Goal: Information Seeking & Learning: Learn about a topic

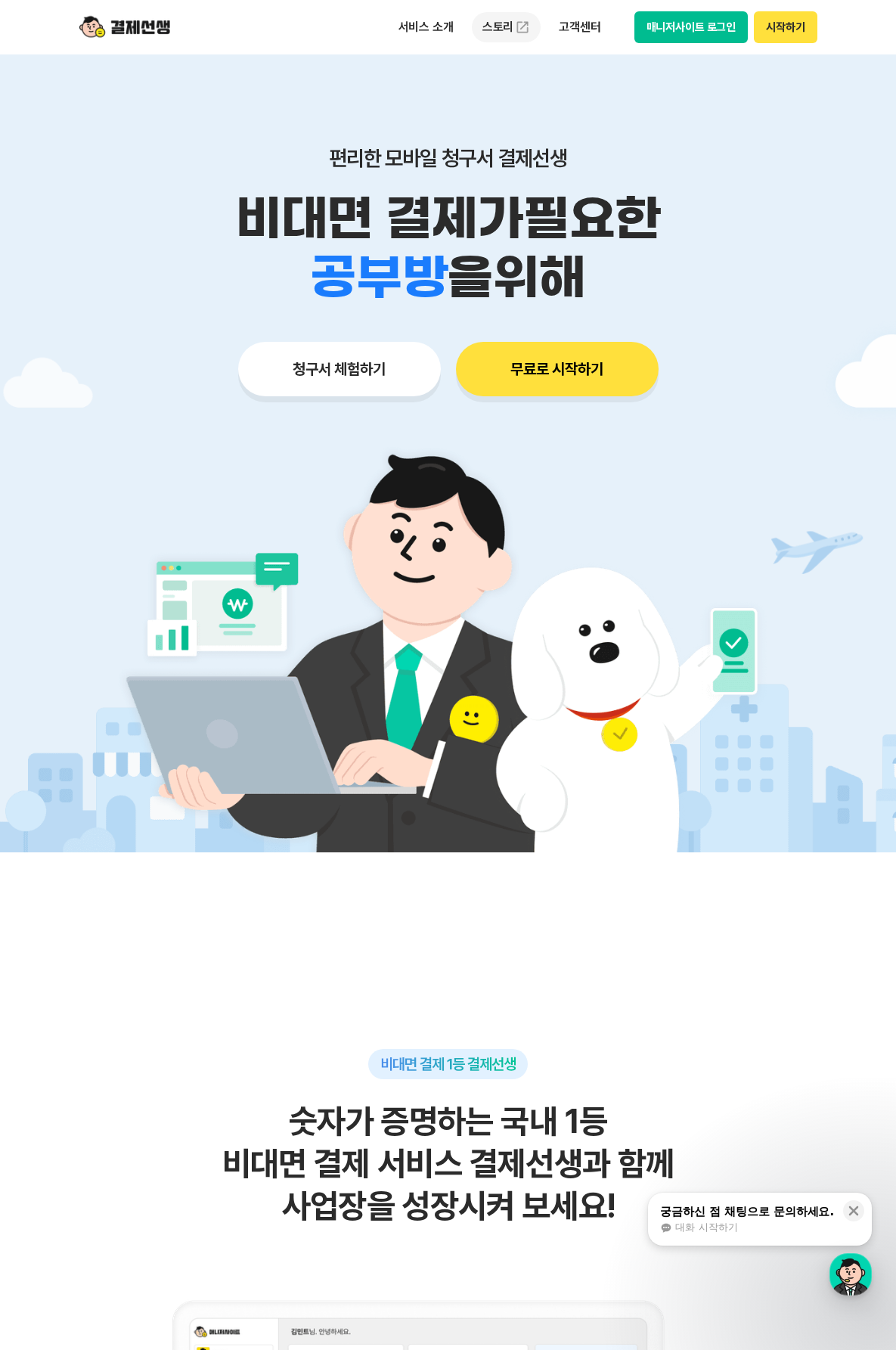
click at [516, 23] on img at bounding box center [523, 28] width 15 height 15
click at [440, 38] on p "서비스 소개" at bounding box center [426, 27] width 76 height 27
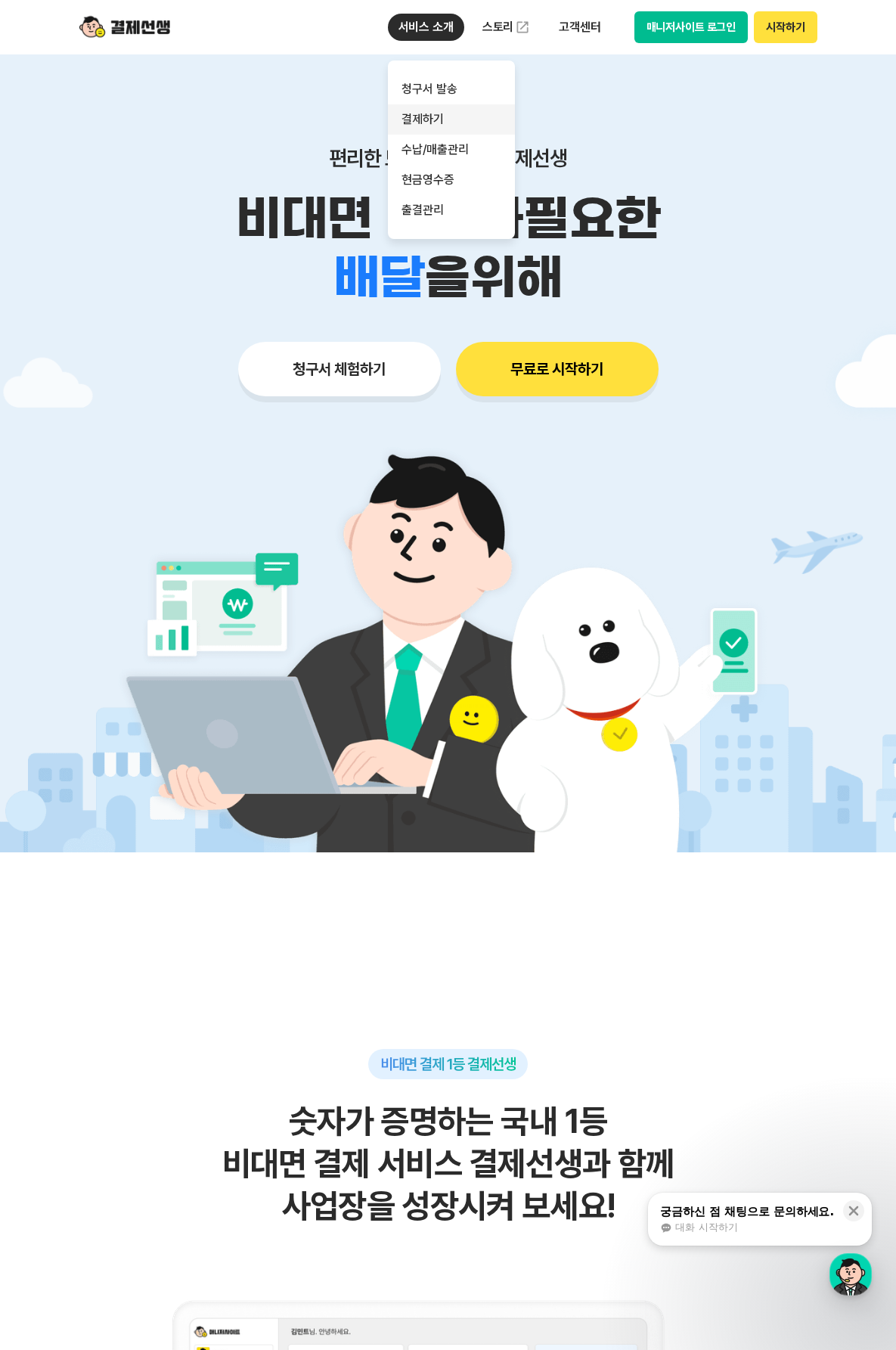
click at [450, 129] on link "결제하기" at bounding box center [451, 119] width 127 height 30
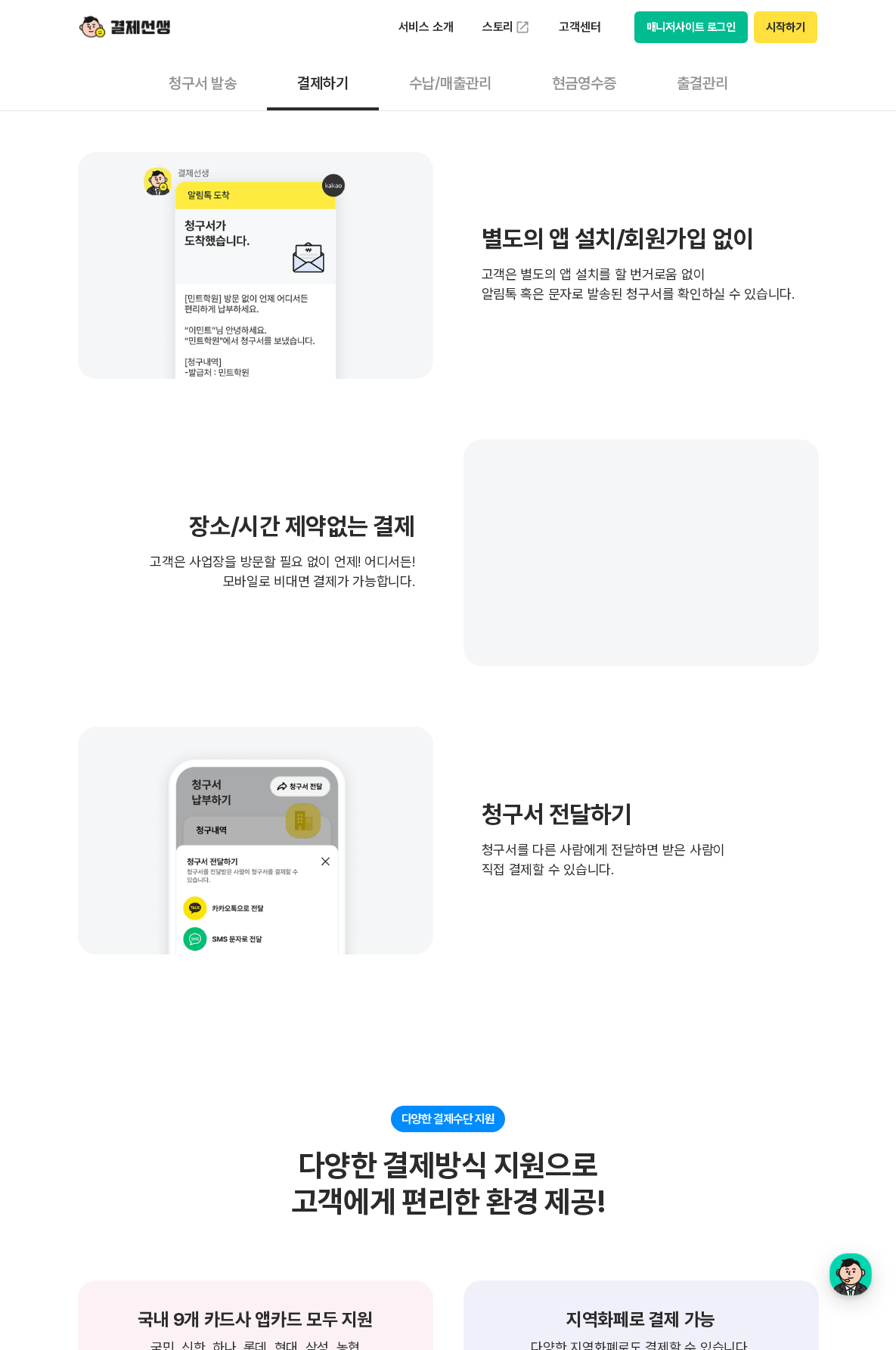
scroll to position [303, 0]
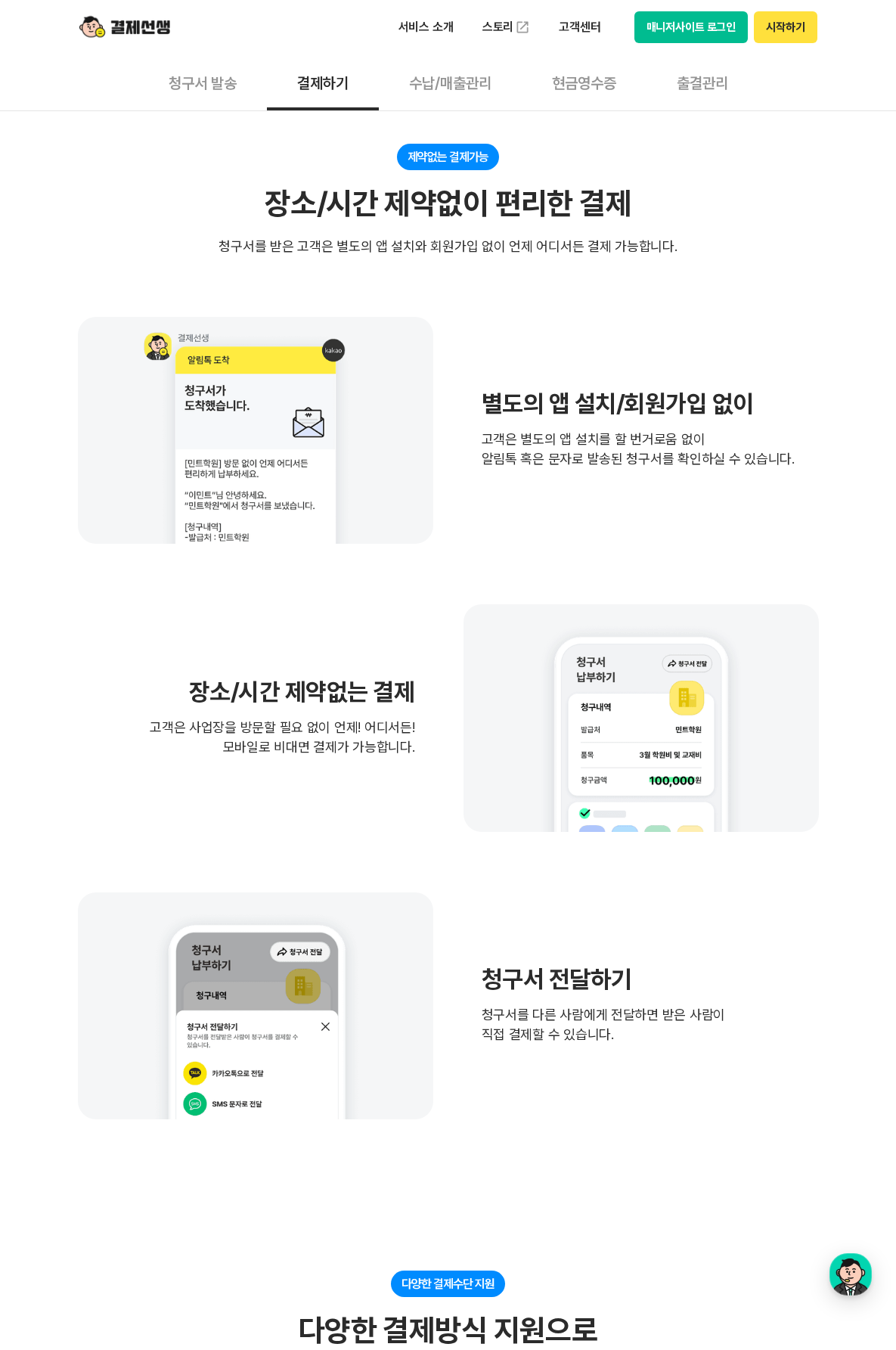
click at [482, 89] on button "수납/매출관리" at bounding box center [451, 82] width 143 height 56
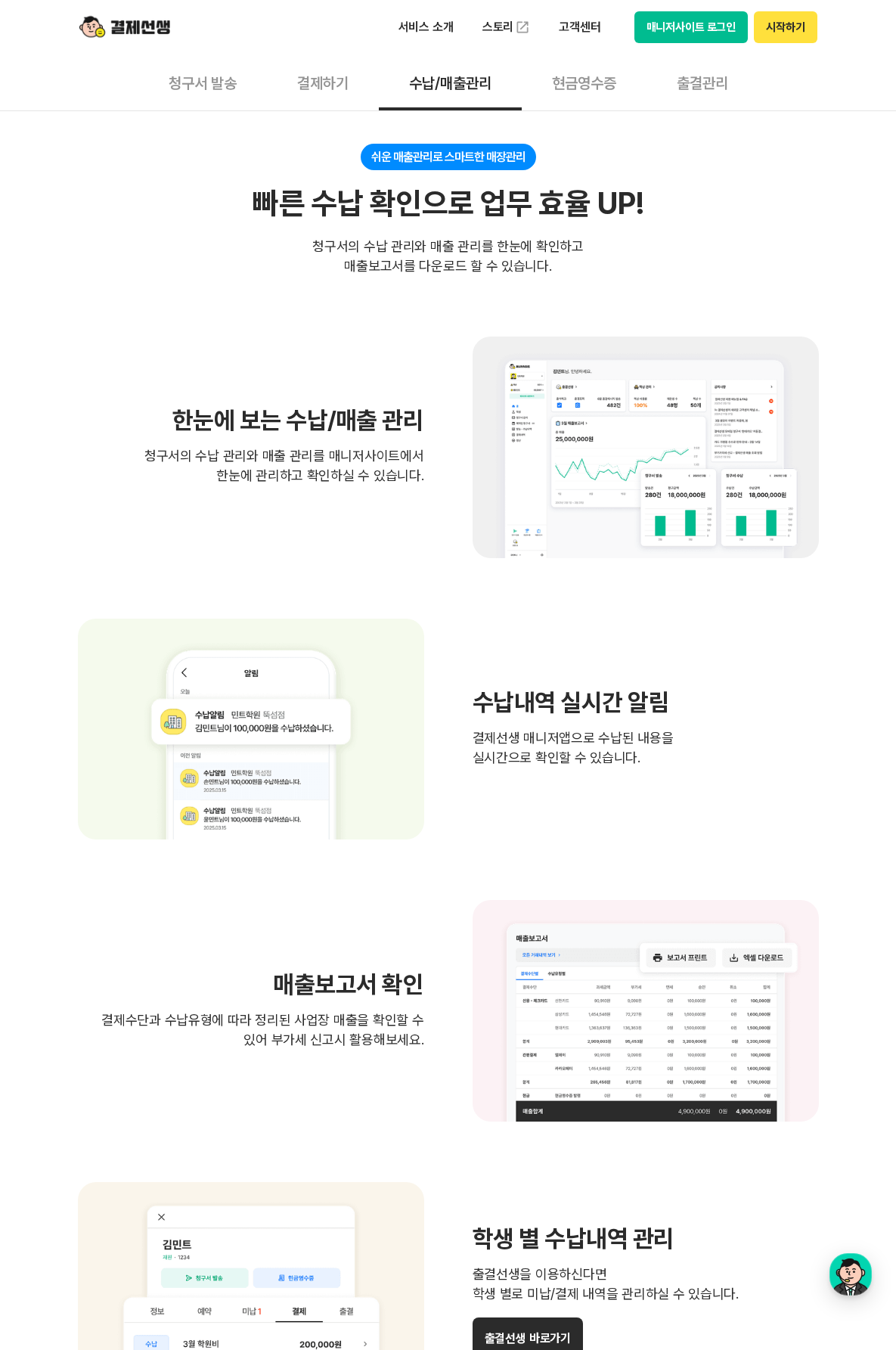
click at [622, 89] on button "현금영수증" at bounding box center [584, 82] width 125 height 56
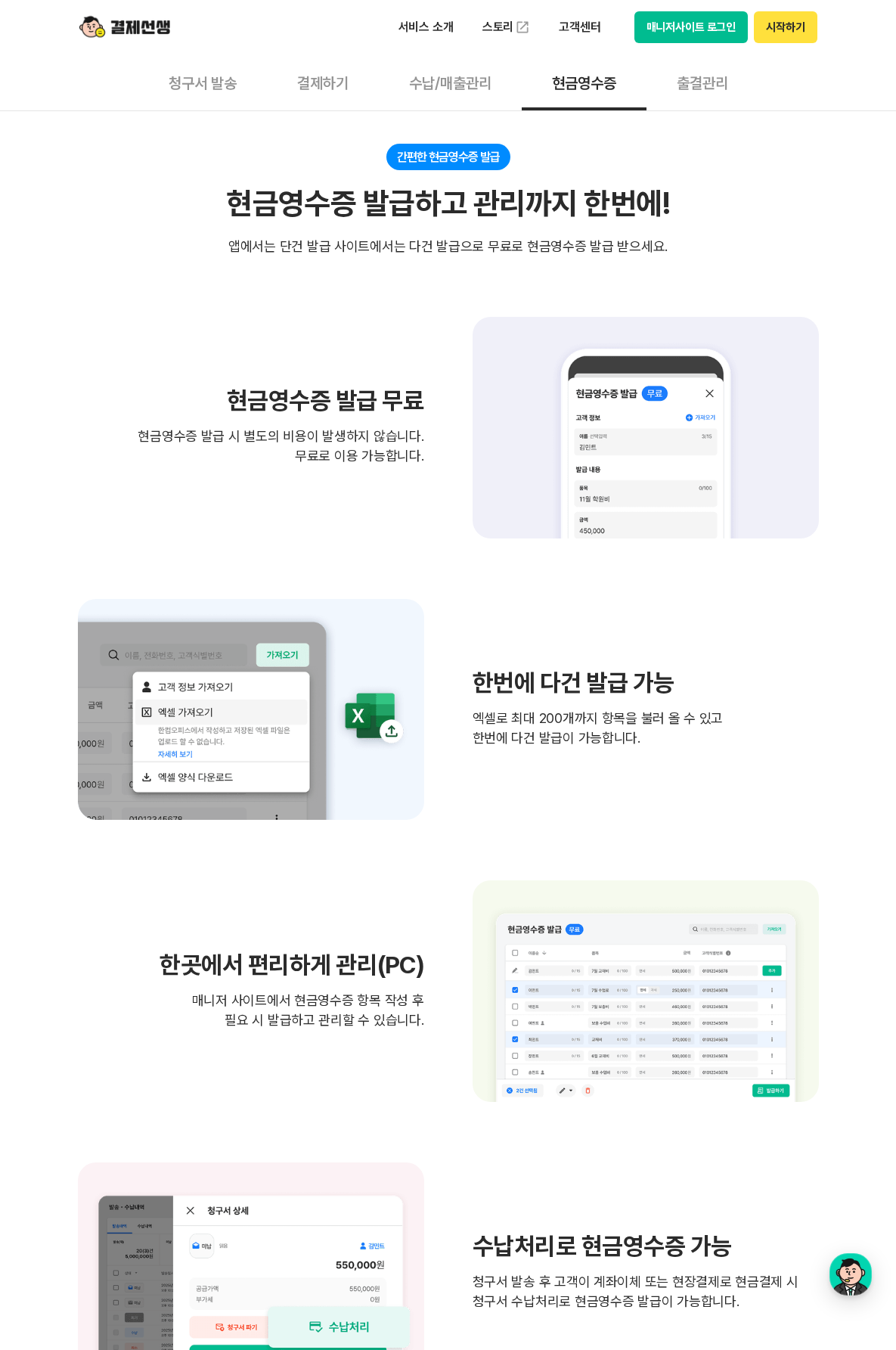
click at [689, 92] on button "출결관리" at bounding box center [702, 82] width 112 height 56
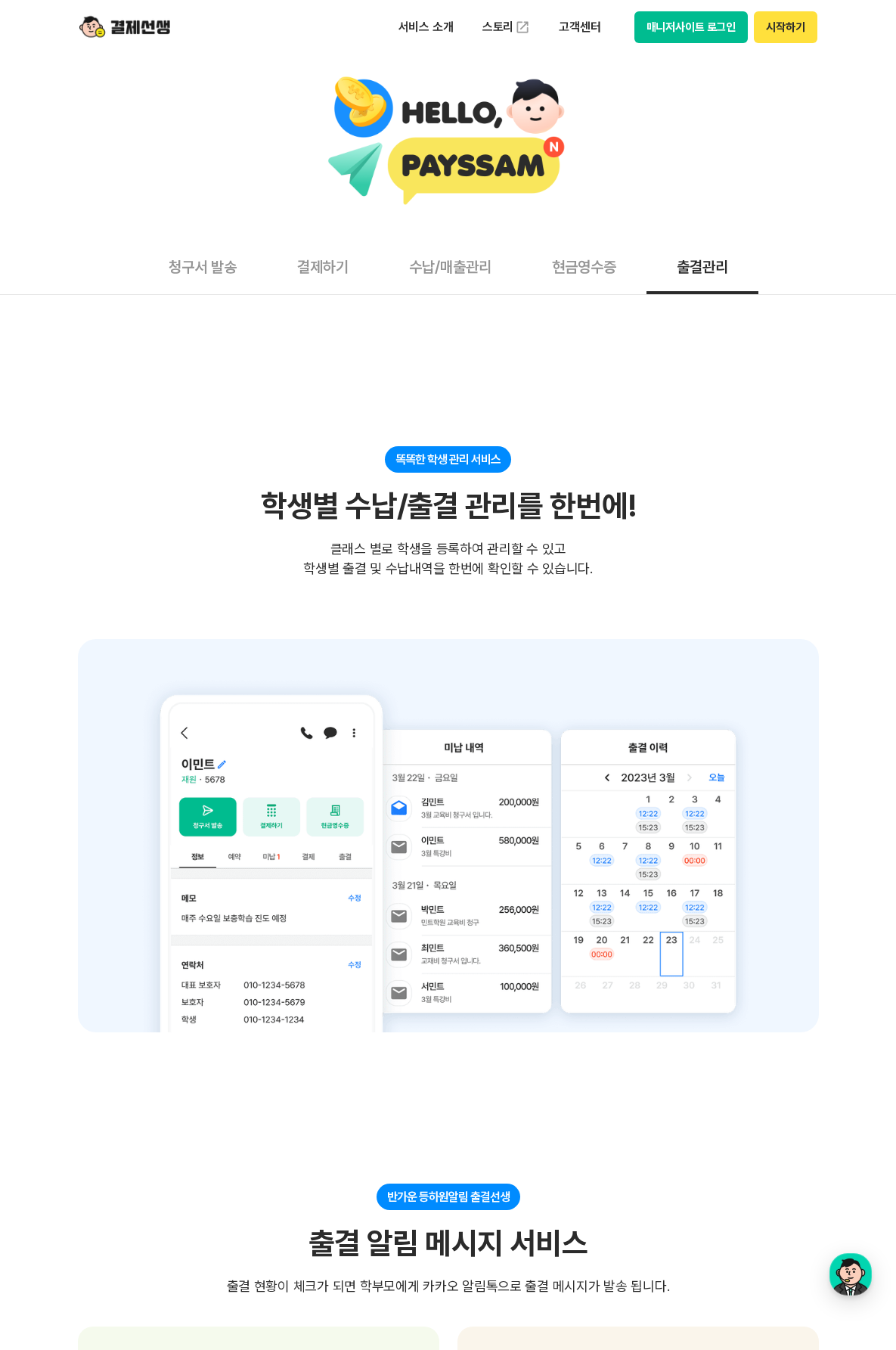
click at [198, 270] on button "청구서 발송" at bounding box center [203, 266] width 129 height 56
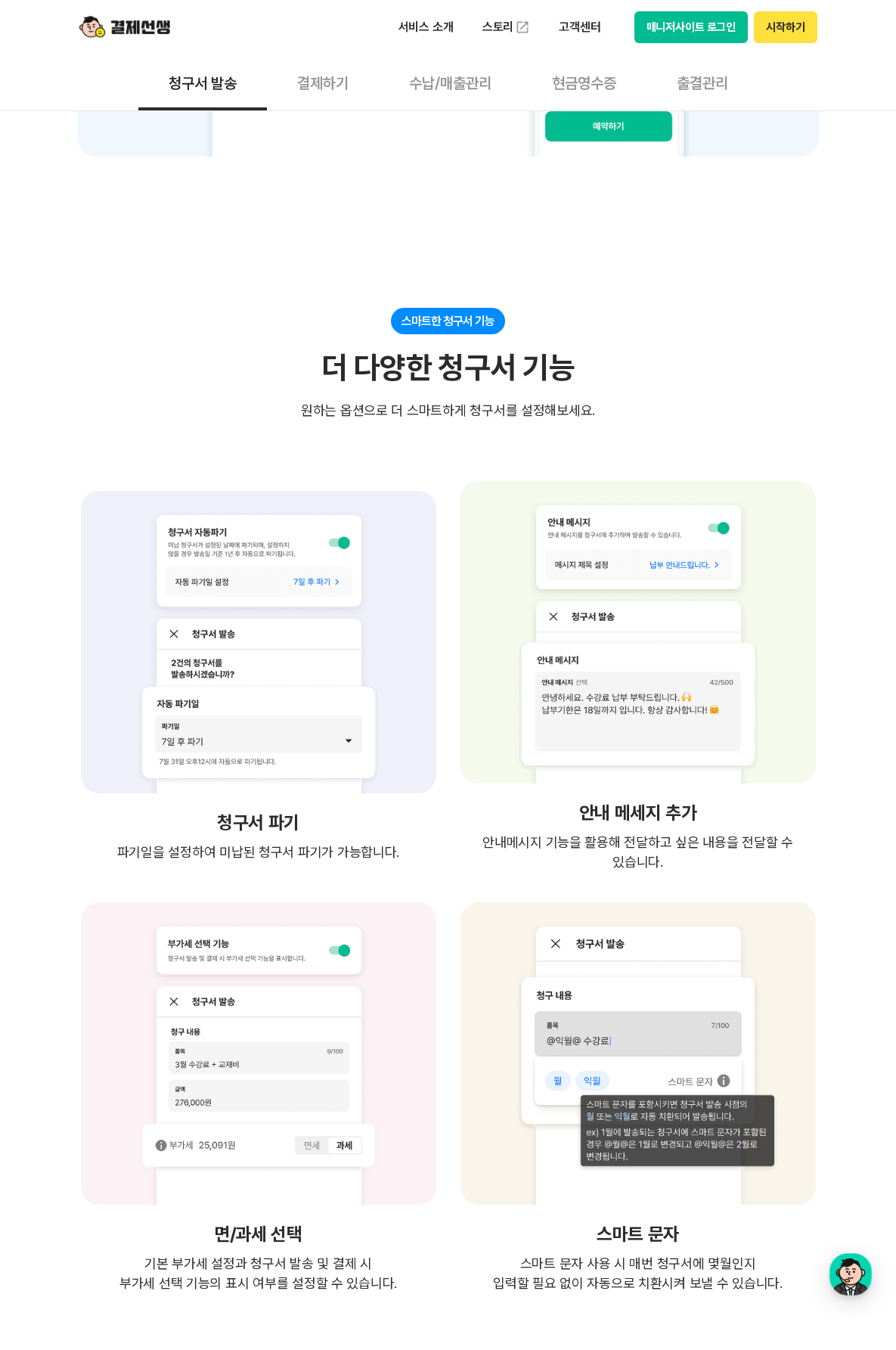
scroll to position [2043, 0]
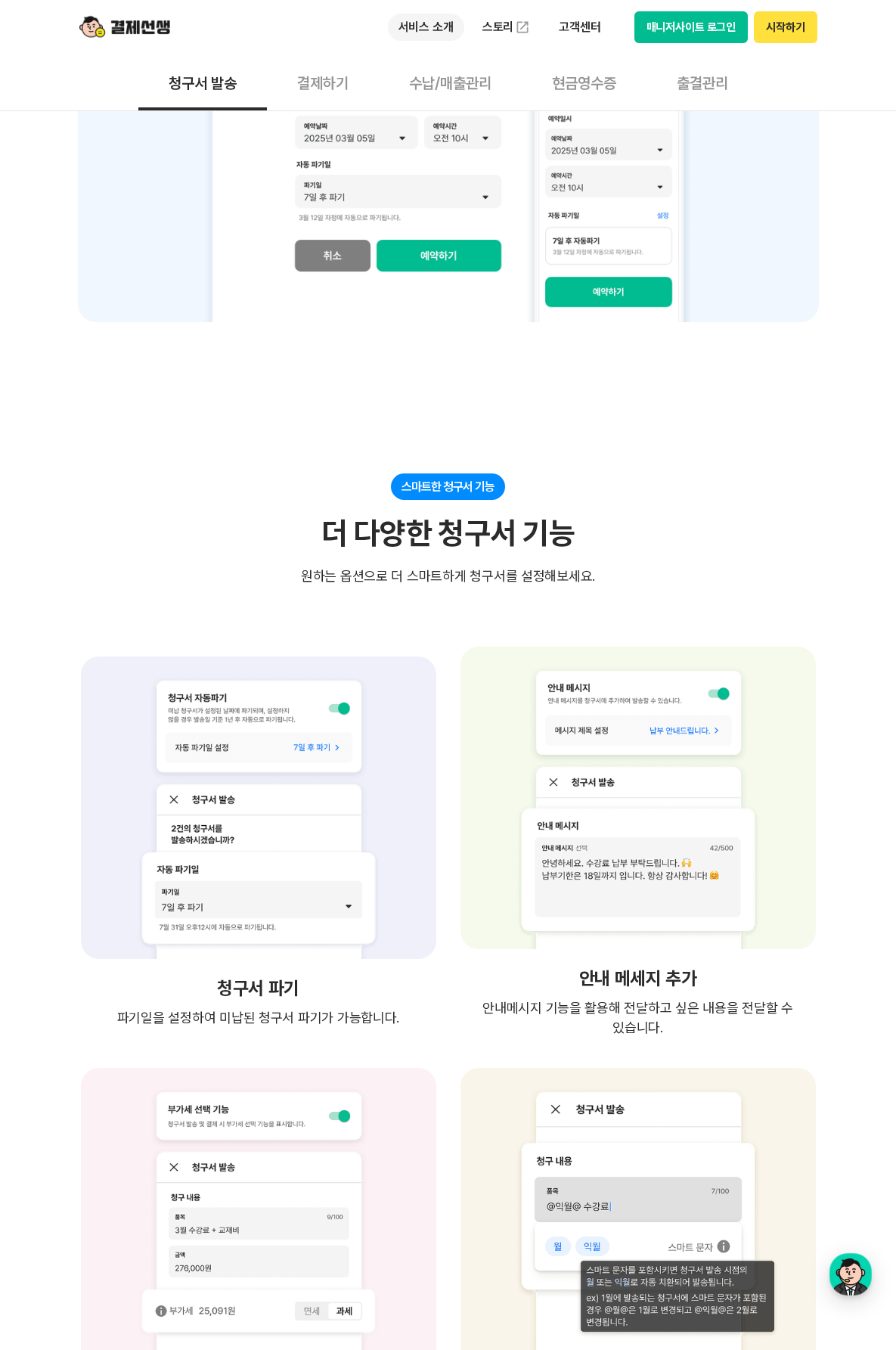
click at [414, 28] on p "서비스 소개" at bounding box center [426, 27] width 76 height 27
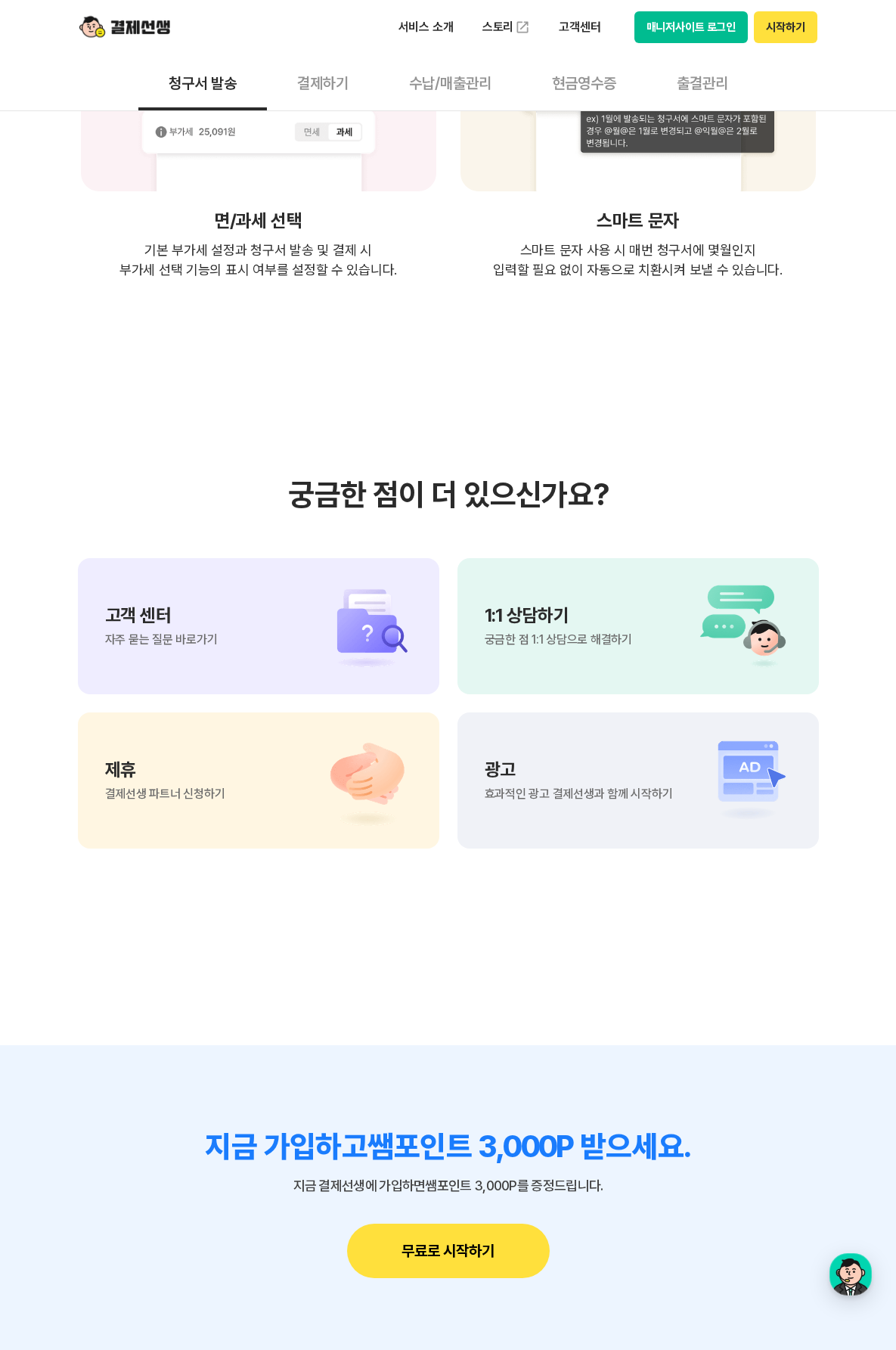
scroll to position [3665, 0]
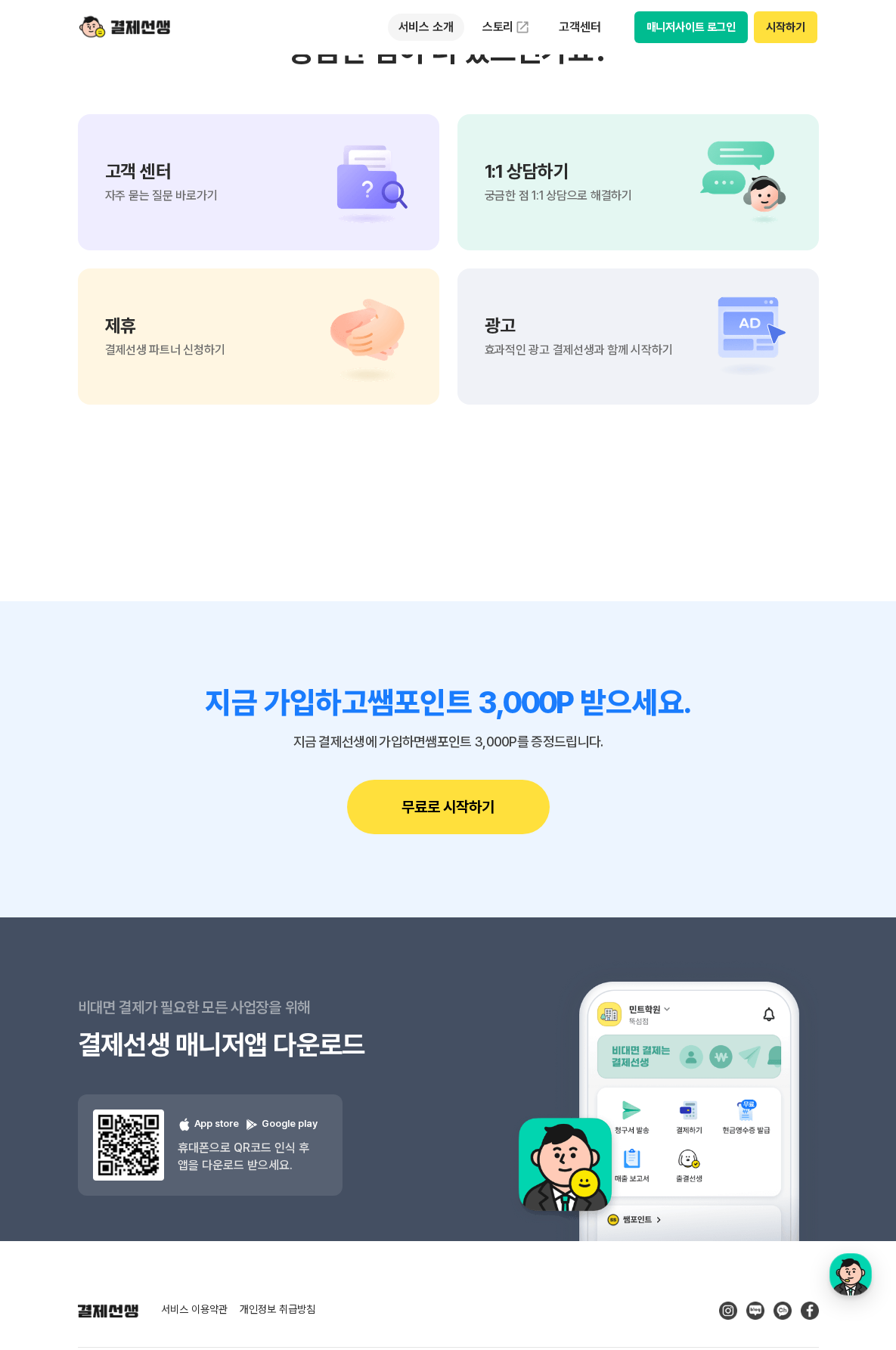
click at [428, 31] on p "서비스 소개" at bounding box center [426, 27] width 76 height 27
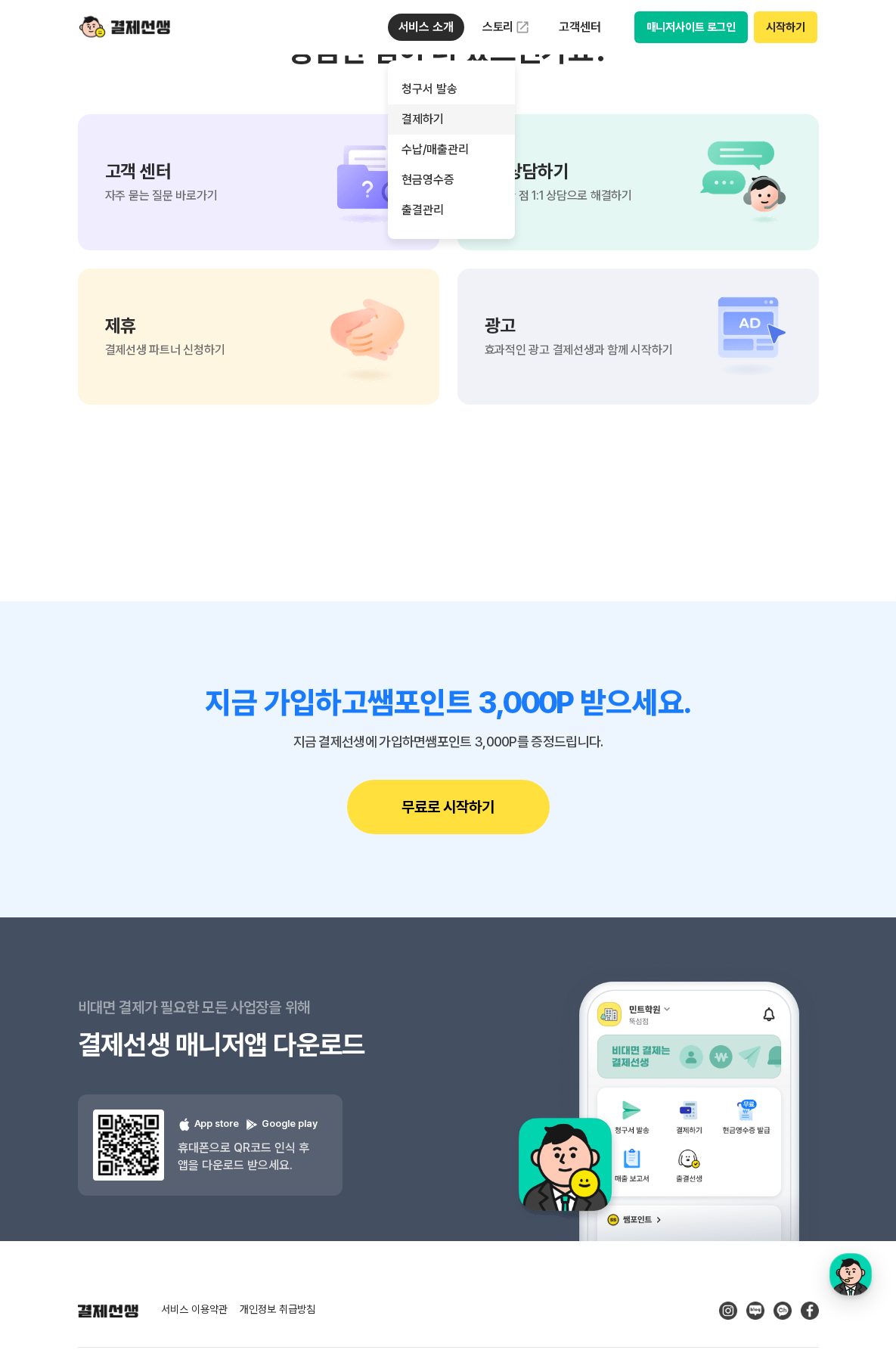
click at [441, 106] on link "결제하기" at bounding box center [451, 119] width 127 height 30
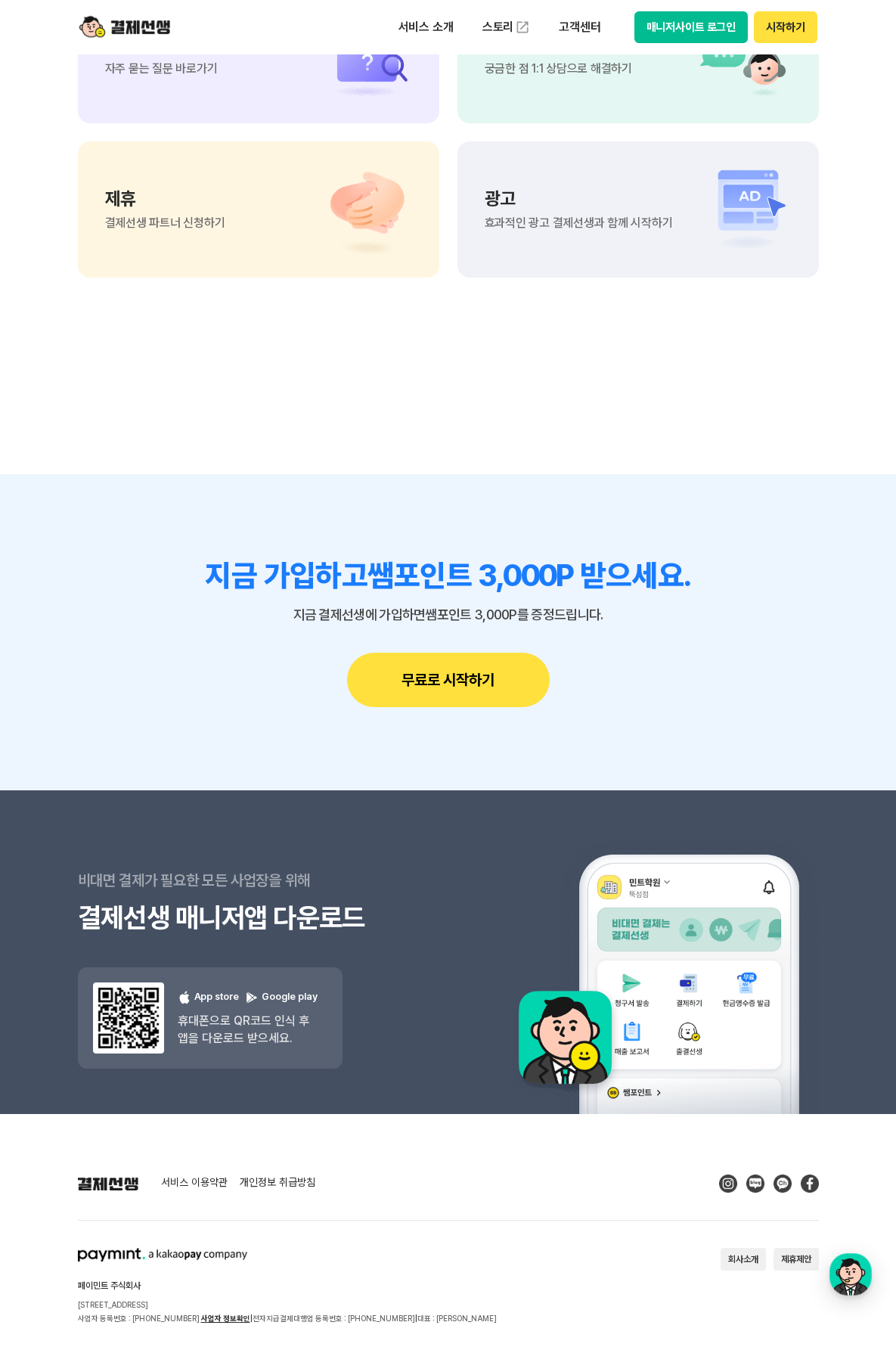
scroll to position [4340, 0]
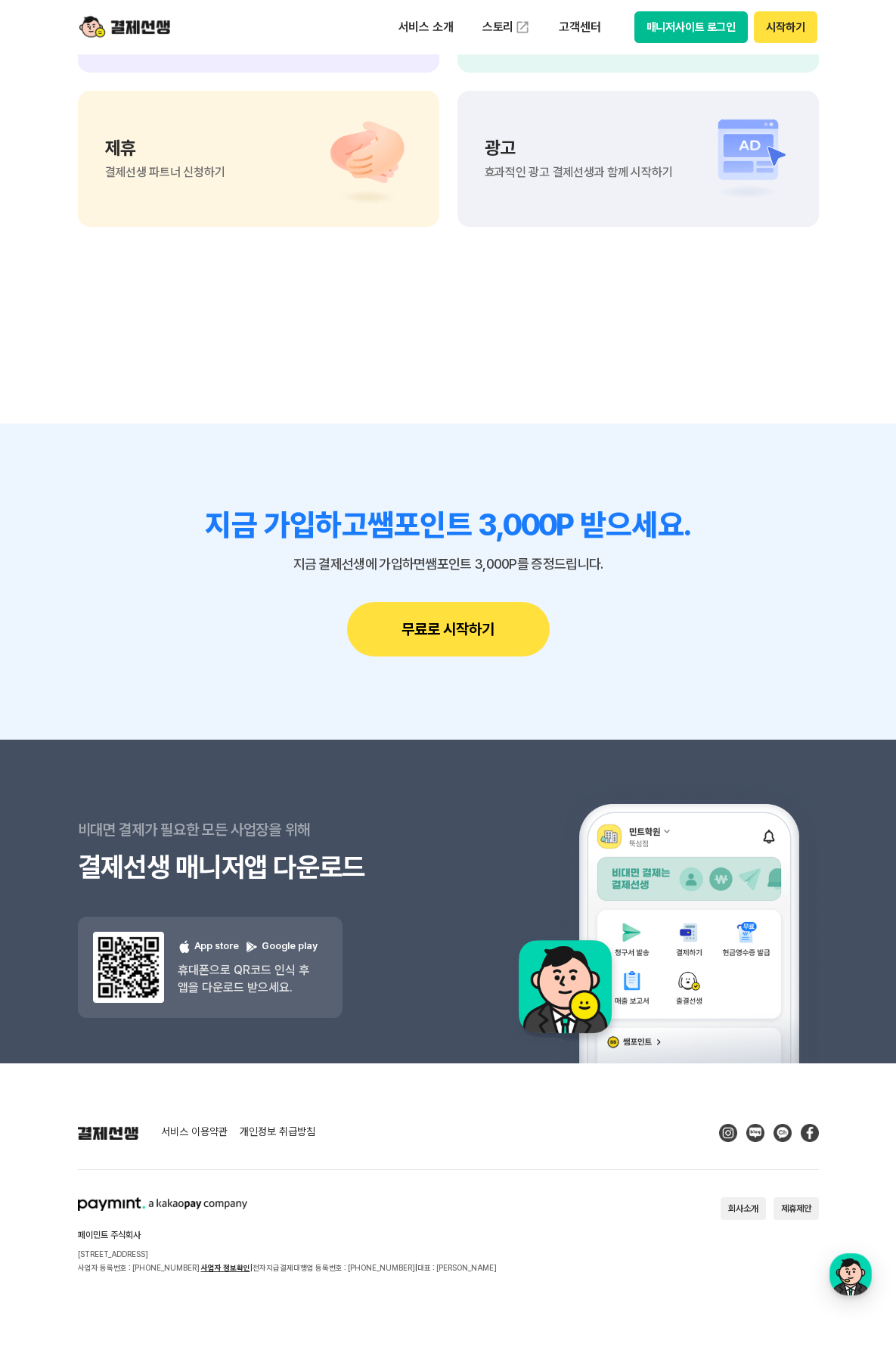
click at [186, 32] on div "서비스 소개 스토리 고객센터 매니저사이트 로그인 시작하기" at bounding box center [448, 27] width 774 height 55
click at [174, 33] on div "서비스 소개 스토리 고객센터 매니저사이트 로그인 시작하기" at bounding box center [448, 27] width 774 height 55
click at [173, 34] on div "서비스 소개 스토리 고객센터 매니저사이트 로그인 시작하기" at bounding box center [448, 27] width 774 height 55
click at [147, 34] on img at bounding box center [125, 27] width 91 height 29
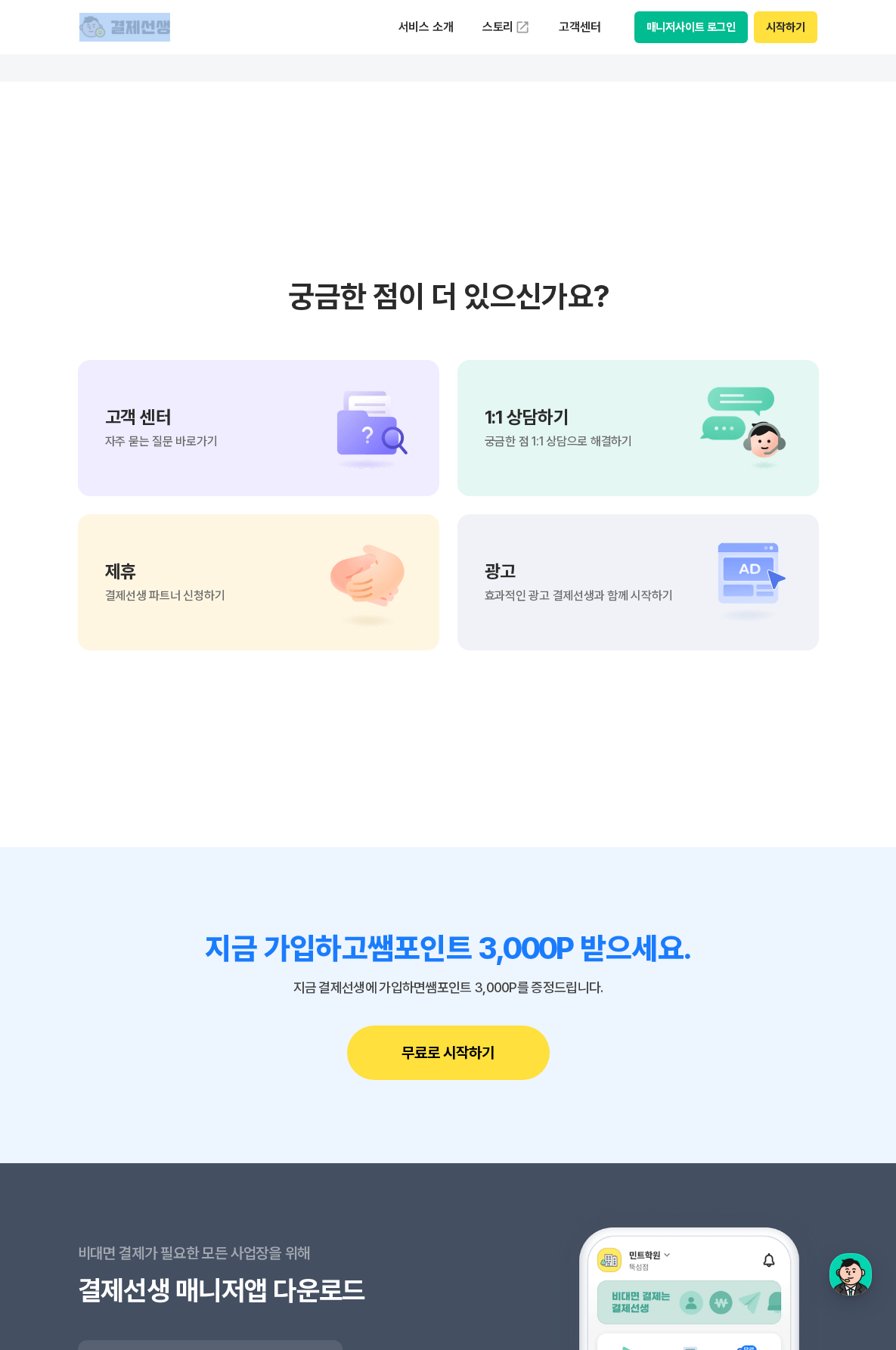
scroll to position [12891, 0]
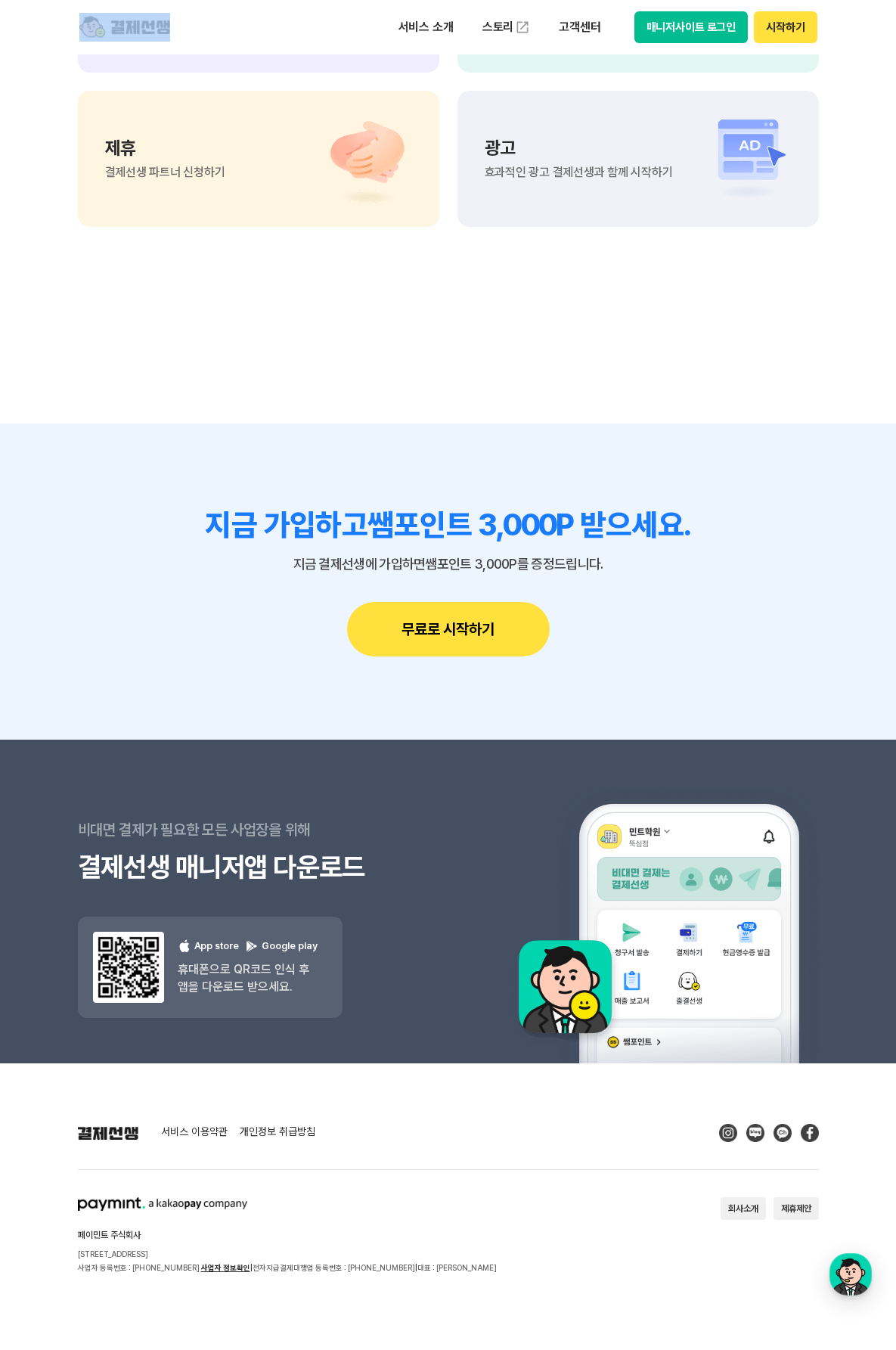
scroll to position [303, 0]
